Goal: Find specific page/section: Find specific page/section

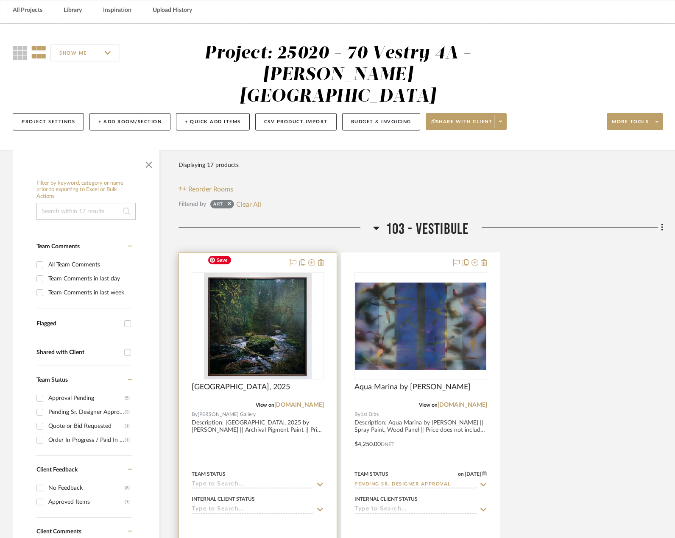
scroll to position [85, 0]
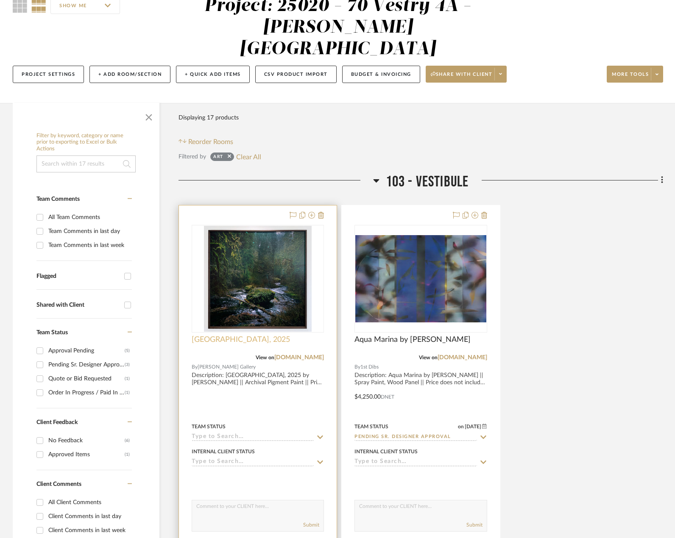
click at [234, 335] on span "[GEOGRAPHIC_DATA], 2025" at bounding box center [241, 339] width 98 height 9
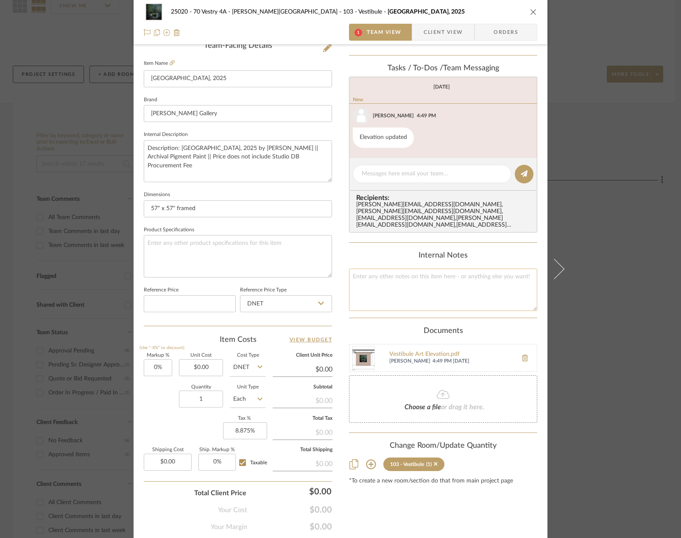
scroll to position [251, 0]
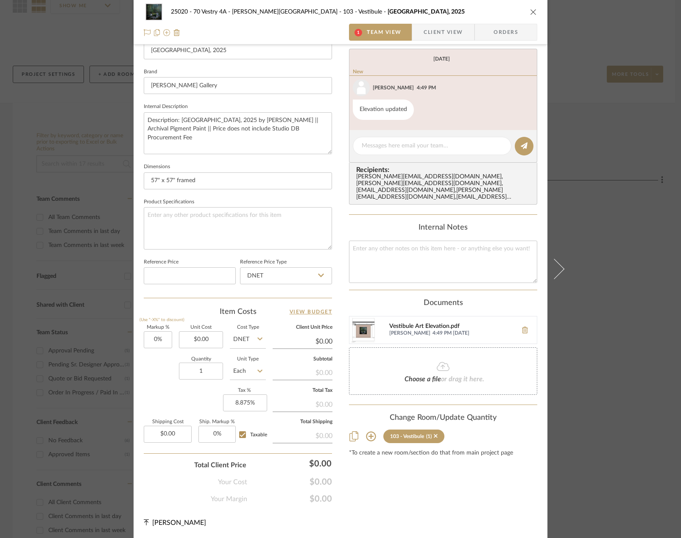
click at [421, 323] on div "Vestibule Art Elevation.pdf" at bounding box center [451, 326] width 124 height 7
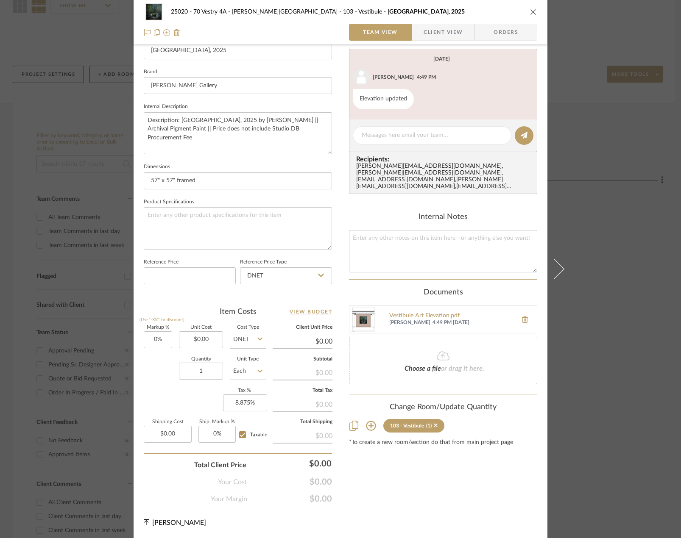
drag, startPoint x: 421, startPoint y: 148, endPoint x: 367, endPoint y: 206, distance: 79.5
click at [367, 213] on div "Internal Notes" at bounding box center [443, 217] width 188 height 9
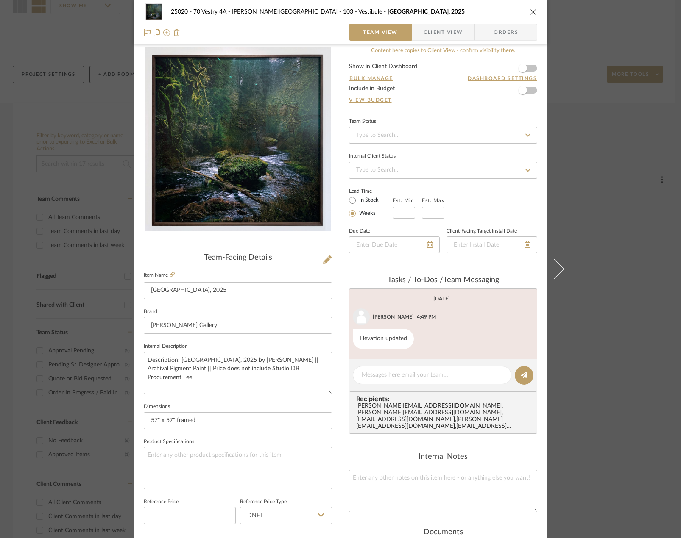
scroll to position [0, 0]
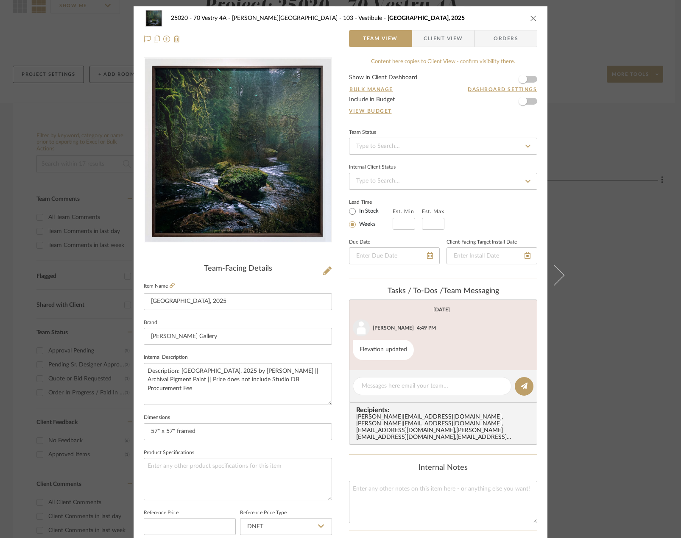
click at [57, 74] on div "25020 - 70 Vestry 4A - [PERSON_NAME] 103 - Vestibule [GEOGRAPHIC_DATA], 2025 Te…" at bounding box center [340, 269] width 681 height 538
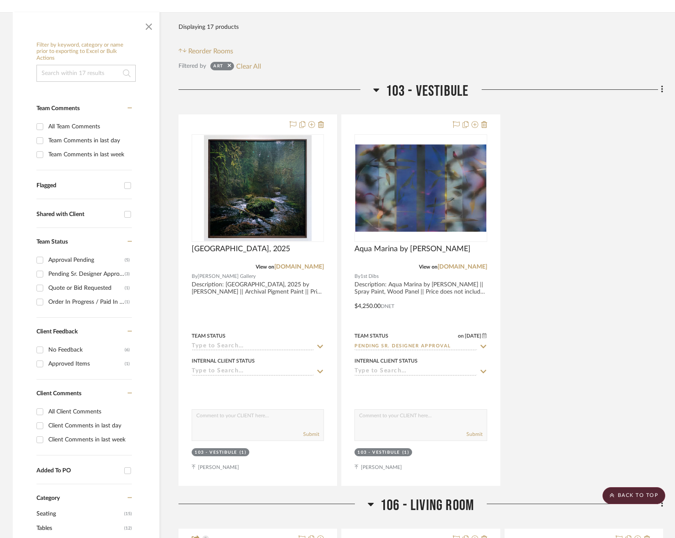
scroll to position [170, 0]
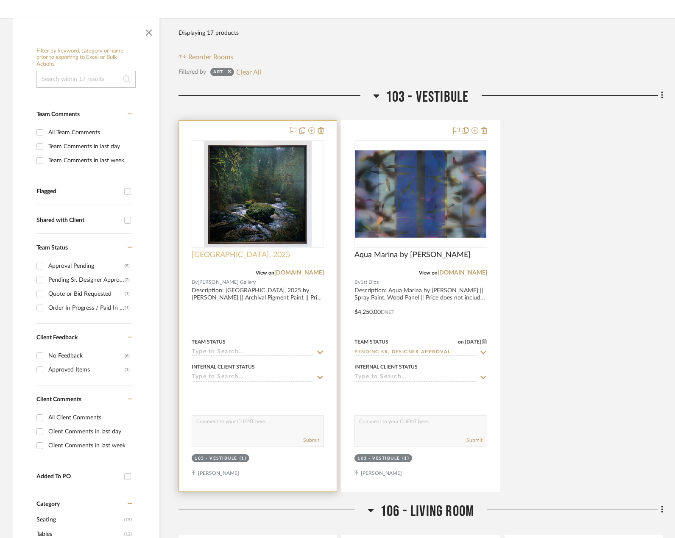
click at [230, 251] on span "[GEOGRAPHIC_DATA], 2025" at bounding box center [241, 255] width 98 height 9
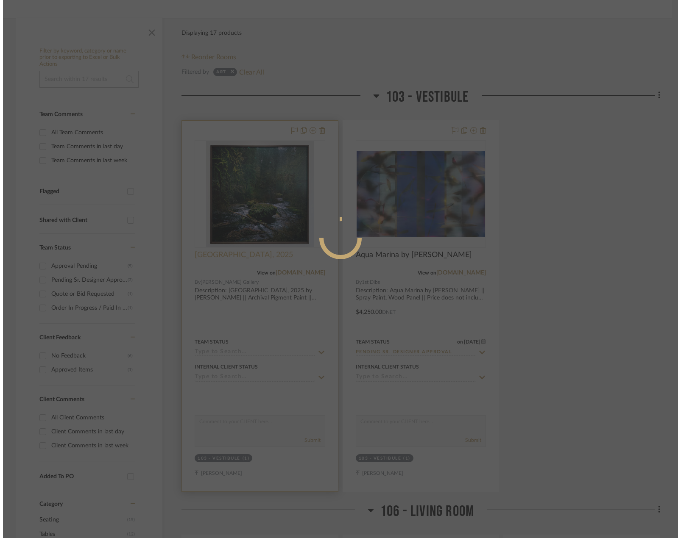
scroll to position [0, 0]
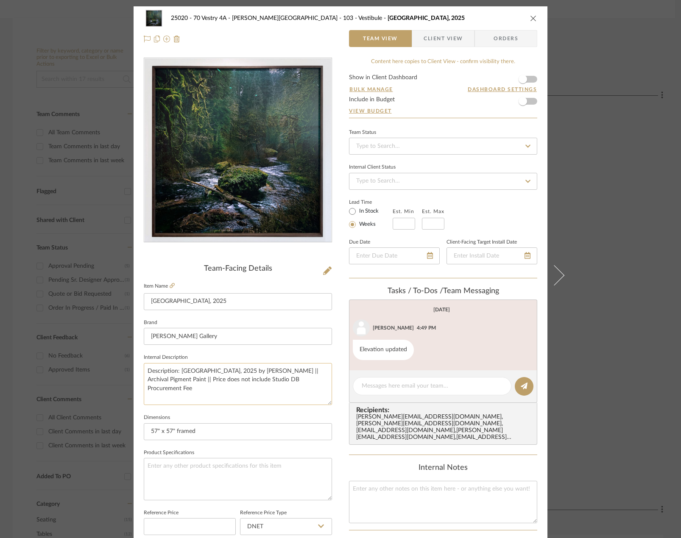
drag, startPoint x: 223, startPoint y: 371, endPoint x: 291, endPoint y: 372, distance: 67.4
click at [291, 372] on textarea "Description: [GEOGRAPHIC_DATA], 2025 by [PERSON_NAME] || Archival Pigment Paint…" at bounding box center [238, 384] width 188 height 42
click at [206, 304] on input "[GEOGRAPHIC_DATA], 2025" at bounding box center [238, 301] width 188 height 17
paste input "by [PERSON_NAME]"
type input "[GEOGRAPHIC_DATA], 2025 by [PERSON_NAME]"
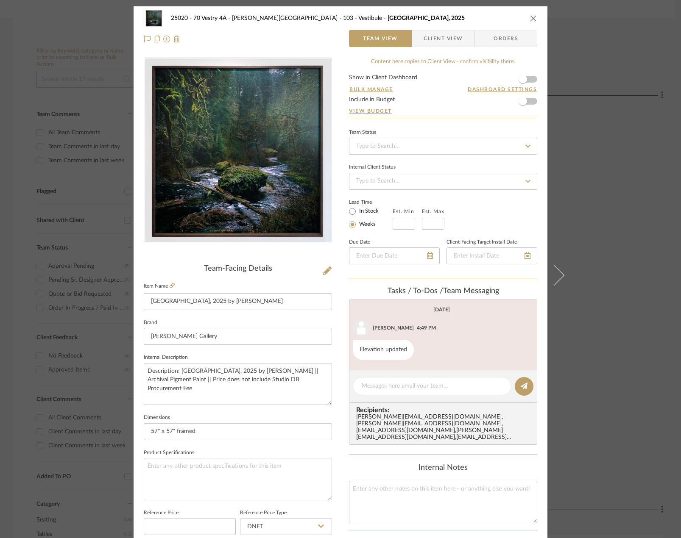
click at [587, 218] on div "25020 - 70 Vestry 4A - [PERSON_NAME] 103 - Vestibule [GEOGRAPHIC_DATA], 2025 Te…" at bounding box center [340, 269] width 681 height 538
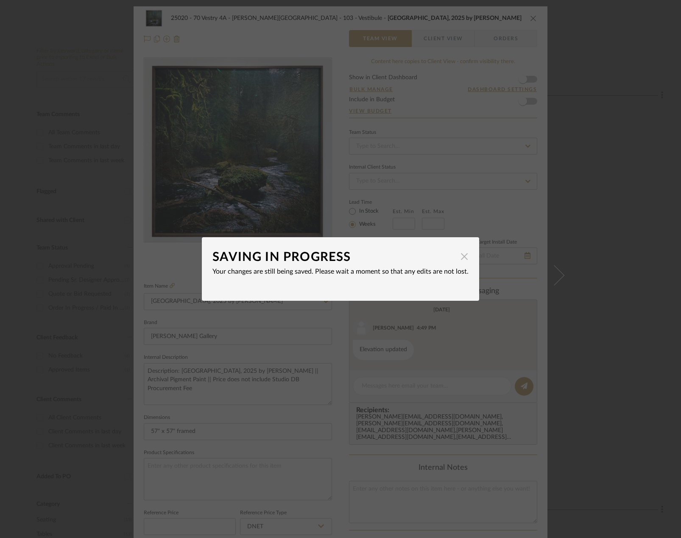
click at [456, 259] on span "button" at bounding box center [464, 256] width 17 height 17
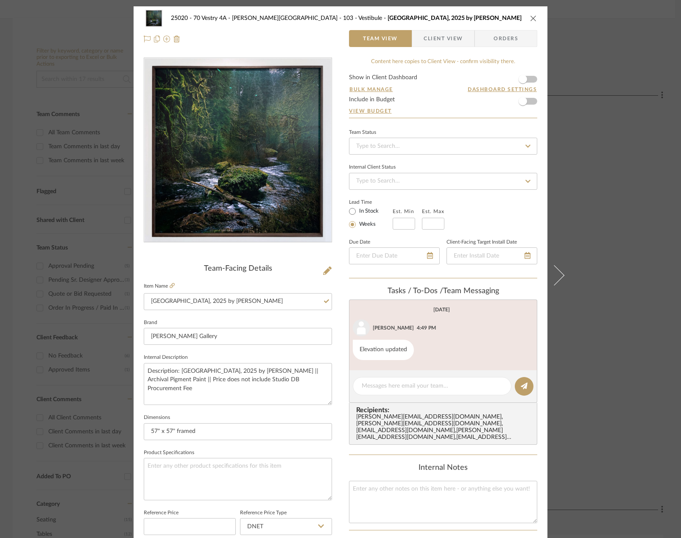
click at [610, 169] on div "25020 - 70 Vestry 4A - [PERSON_NAME] 103 - Vestibule [GEOGRAPHIC_DATA], 2025 by…" at bounding box center [340, 269] width 681 height 538
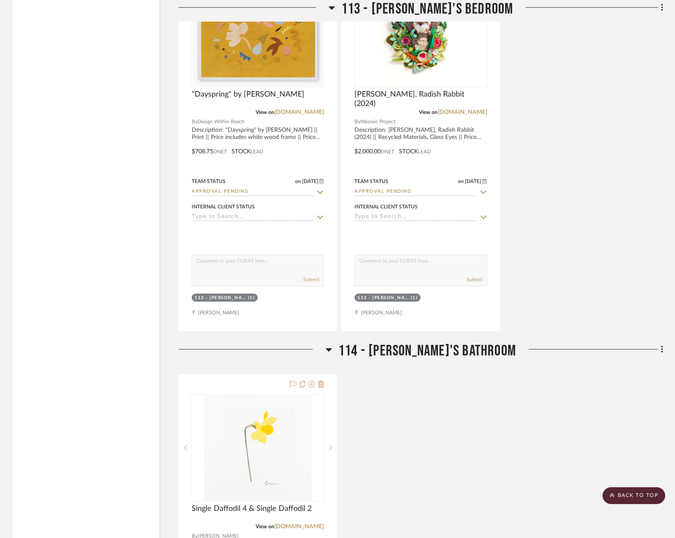
scroll to position [2162, 0]
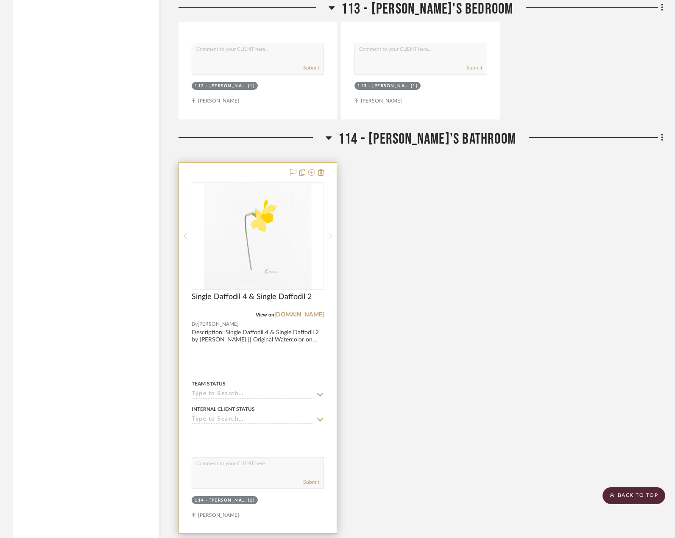
click at [329, 233] on icon at bounding box center [330, 236] width 3 height 6
click at [302, 312] on link "[DOMAIN_NAME]" at bounding box center [299, 315] width 50 height 6
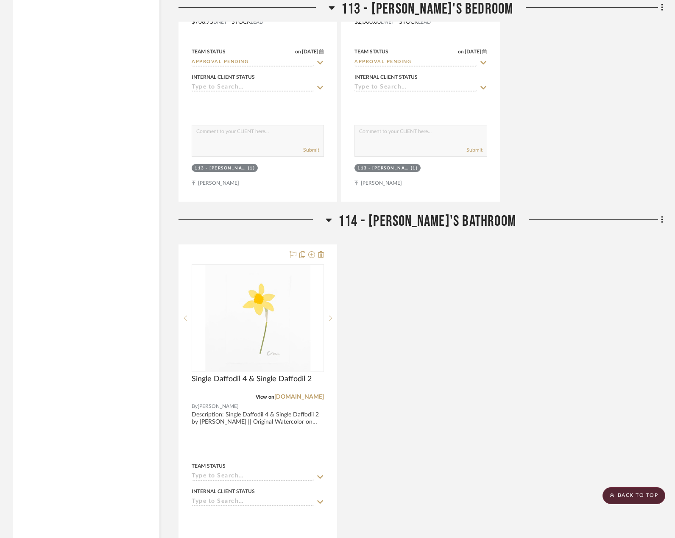
scroll to position [1905, 0]
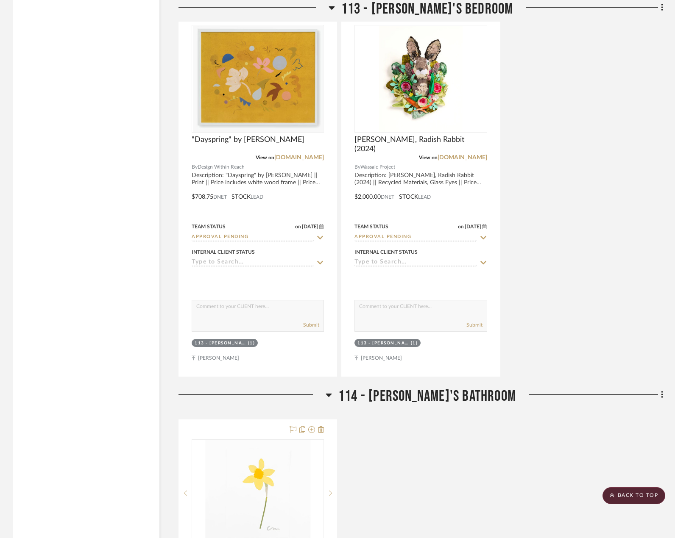
click at [103, 73] on div "Filter by keyword, category or name prior to exporting to Excel or Bulk Actions…" at bounding box center [86, 144] width 147 height 3722
